Goal: Information Seeking & Learning: Learn about a topic

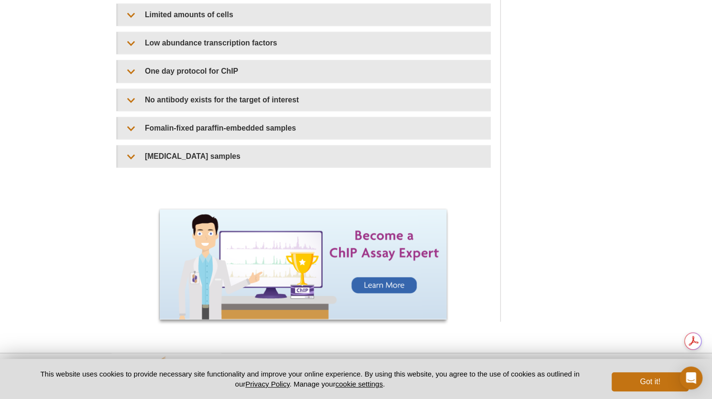
scroll to position [909, 0]
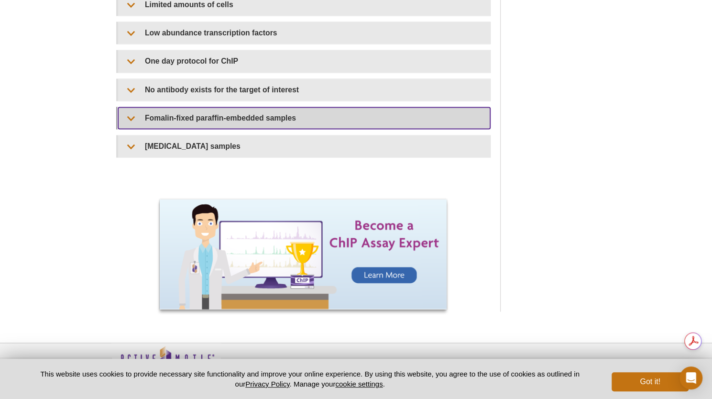
click at [156, 119] on summary "Fomalin-fixed paraffin-embedded samples​​" at bounding box center [304, 118] width 372 height 22
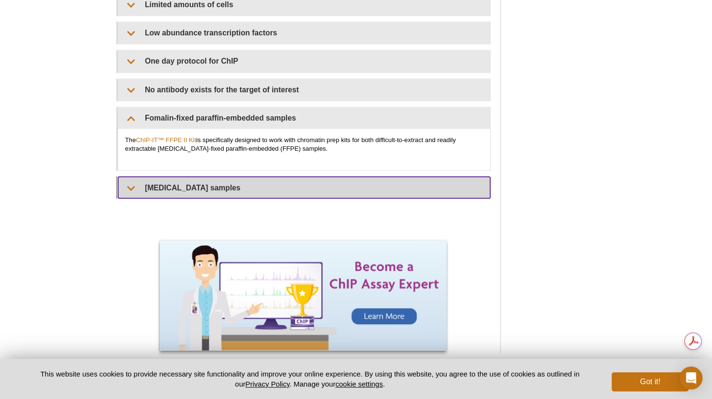
click at [171, 190] on summary "[MEDICAL_DATA] samples" at bounding box center [304, 187] width 372 height 22
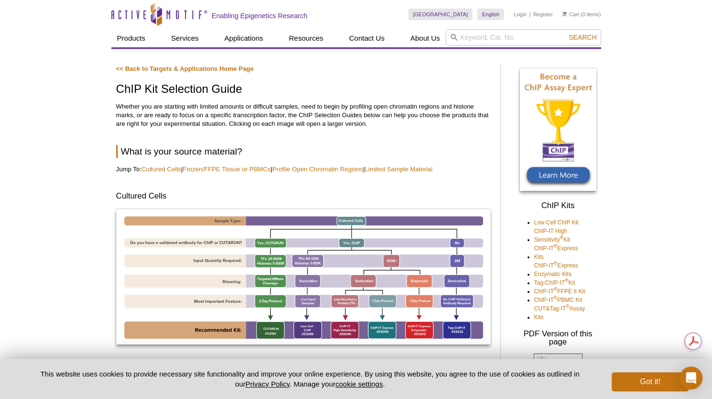
scroll to position [0, 0]
click at [478, 25] on div "[GEOGRAPHIC_DATA] [GEOGRAPHIC_DATA] [GEOGRAPHIC_DATA] [GEOGRAPHIC_DATA] [GEOGRA…" at bounding box center [504, 14] width 193 height 29
click at [483, 43] on input "search" at bounding box center [523, 37] width 155 height 16
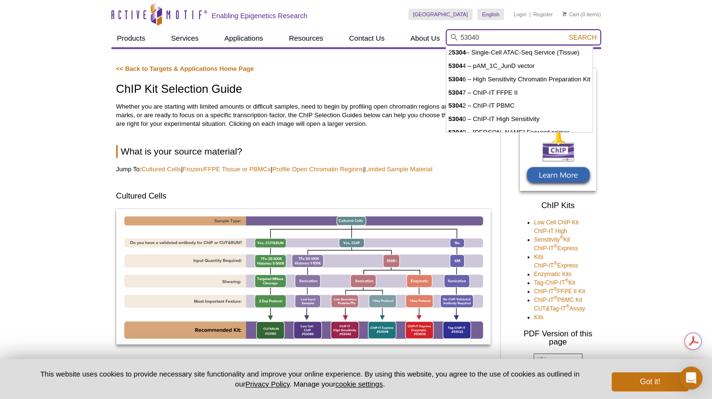
type input "53040"
click at [566, 33] on button "Search" at bounding box center [582, 37] width 33 height 9
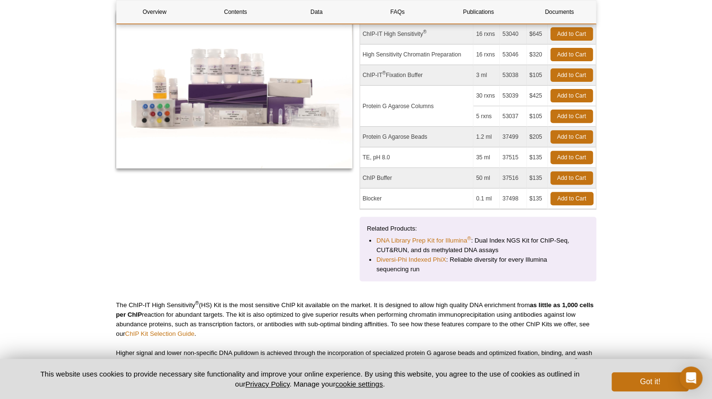
scroll to position [156, 0]
click at [469, 211] on div "Name Format Cat No. Price ChIP-IT High Sensitivity ® 16 rxns 53040 $645 Add to …" at bounding box center [478, 145] width 237 height 271
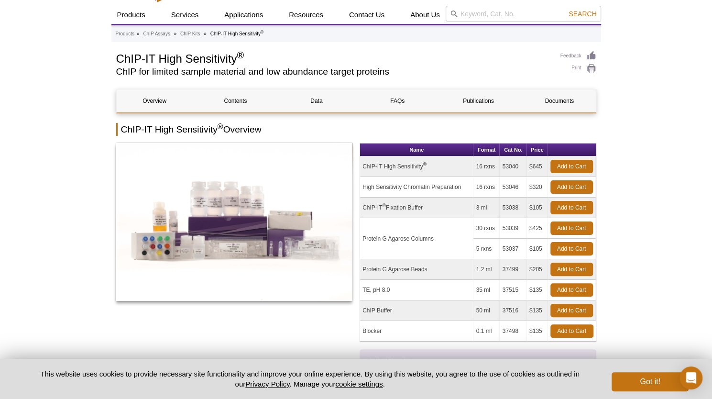
scroll to position [25, 0]
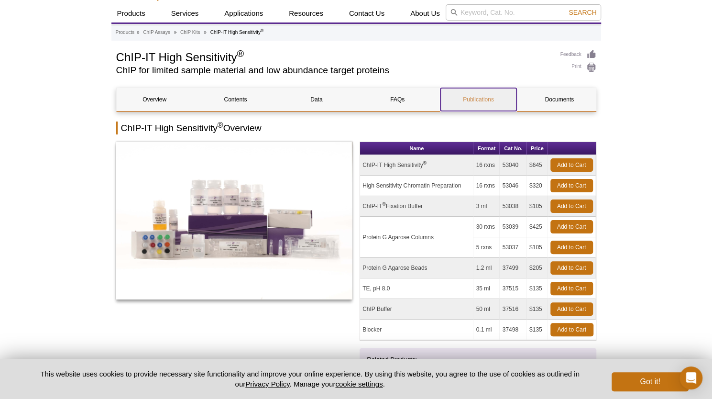
click at [477, 96] on link "Publications" at bounding box center [478, 99] width 76 height 23
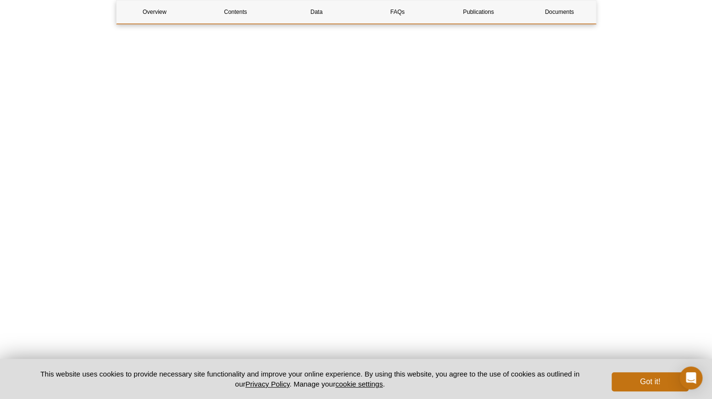
scroll to position [2709, 0]
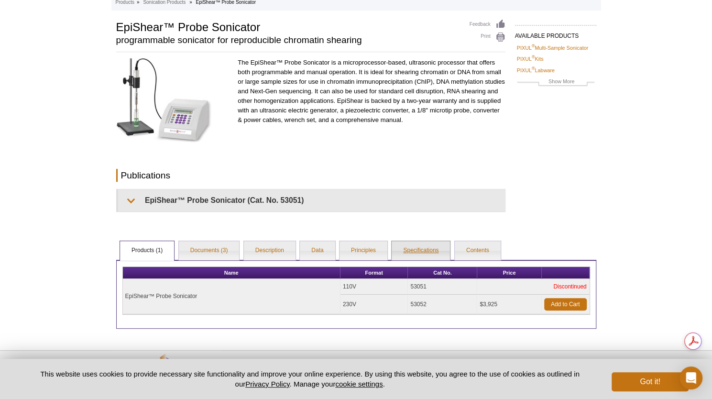
click at [413, 256] on link "Specifications" at bounding box center [421, 250] width 58 height 19
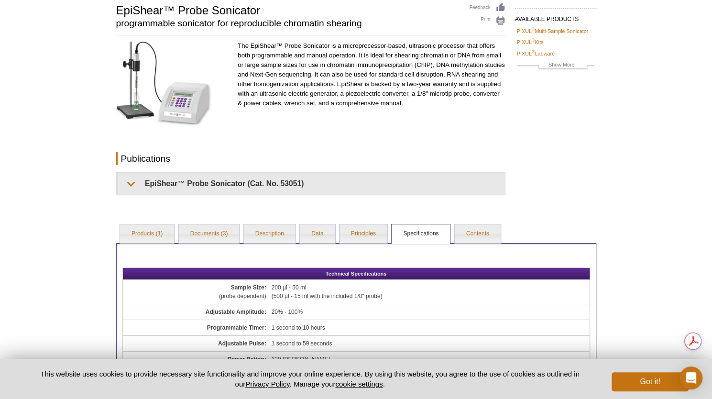
scroll to position [69, 0]
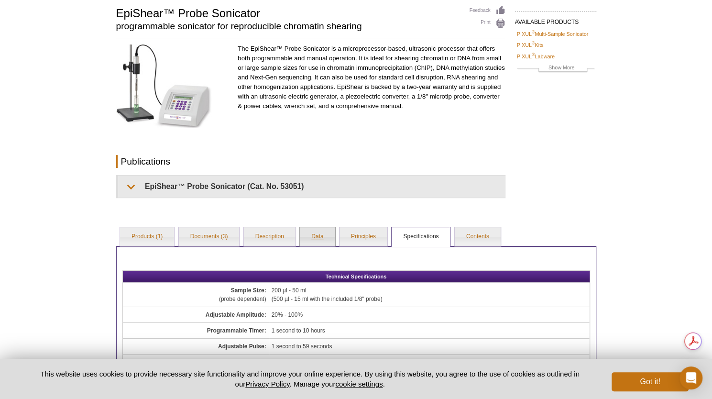
click at [313, 229] on link "Data" at bounding box center [317, 236] width 35 height 19
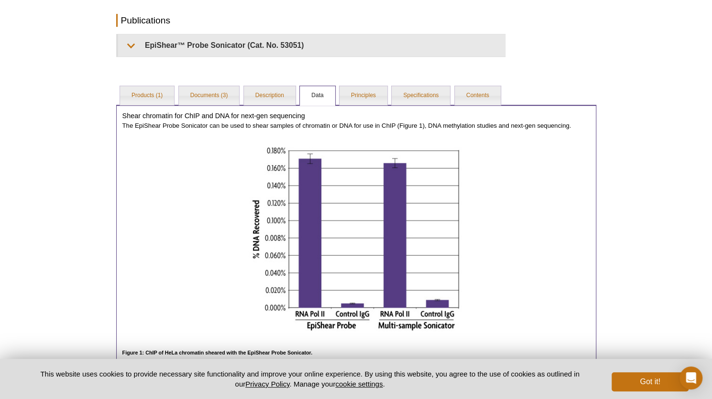
scroll to position [205, 0]
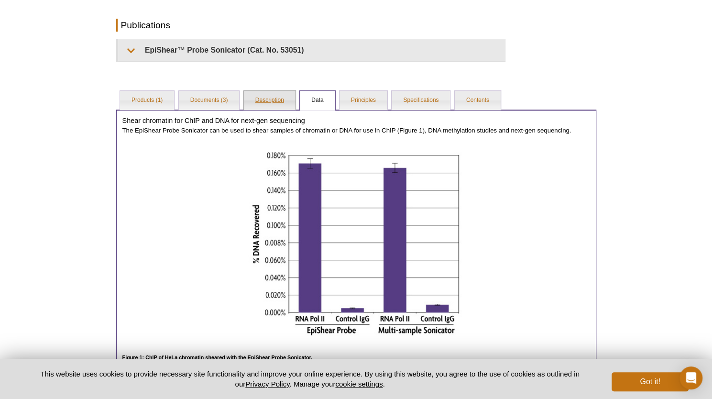
click at [253, 97] on link "Description" at bounding box center [270, 100] width 52 height 19
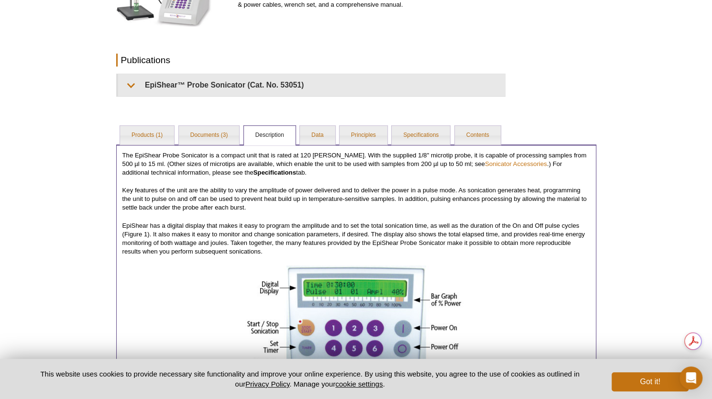
scroll to position [158, 0]
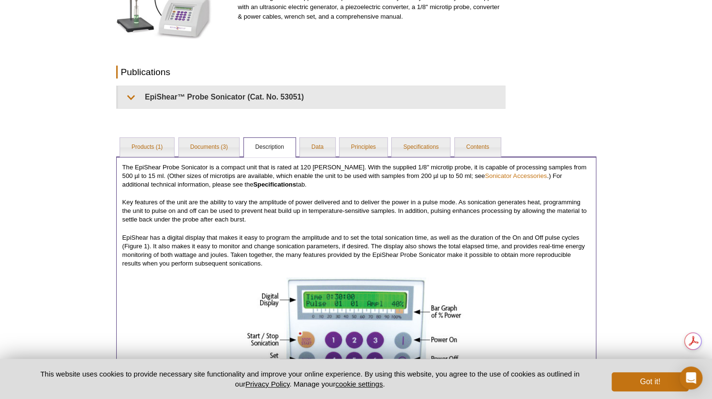
click at [206, 157] on div "The EpiShear Probe Sonicator is a compact unit that is rated at 120 watts. With…" at bounding box center [356, 346] width 480 height 381
click at [214, 149] on link "Documents (3)" at bounding box center [209, 147] width 61 height 19
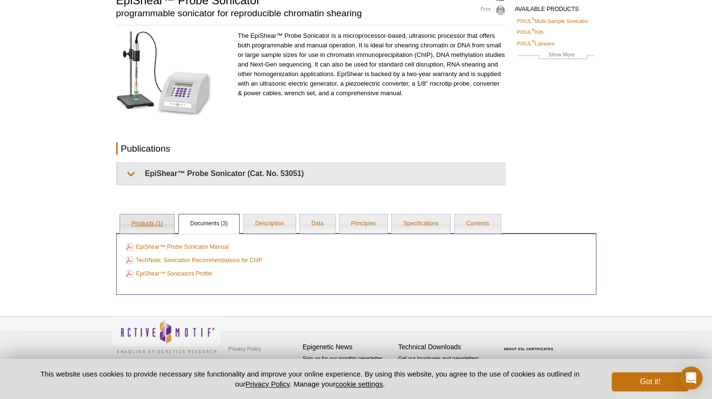
click at [153, 230] on link "Products (1)" at bounding box center [147, 223] width 54 height 19
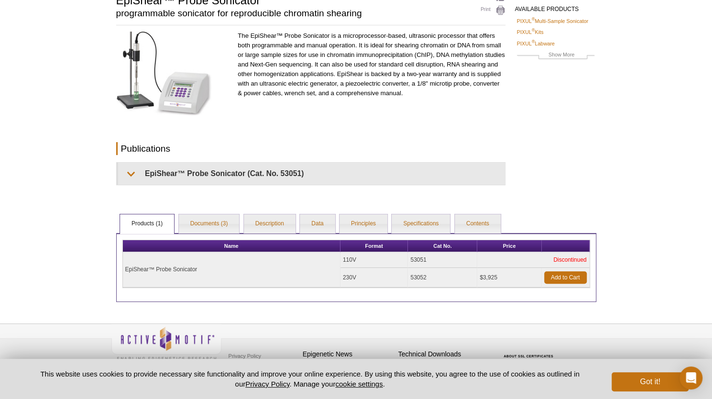
click at [550, 166] on div "AVAILABLE PRODUCTS PIXUL ® Multi-Sample Sonicator PIXUL ® Kits PIXUL ® Labware …" at bounding box center [356, 146] width 490 height 309
